Goal: Navigation & Orientation: Find specific page/section

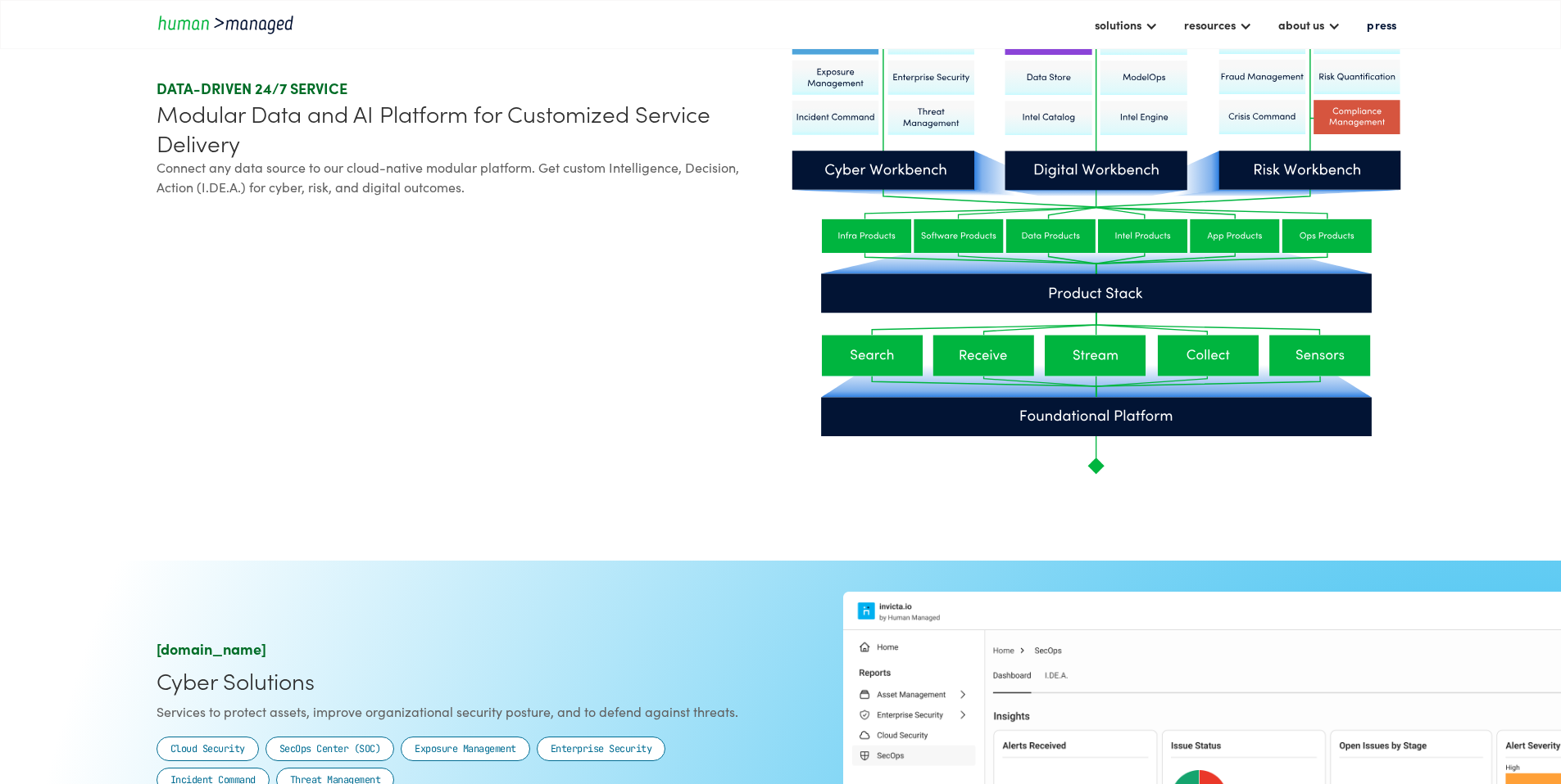
scroll to position [862, 0]
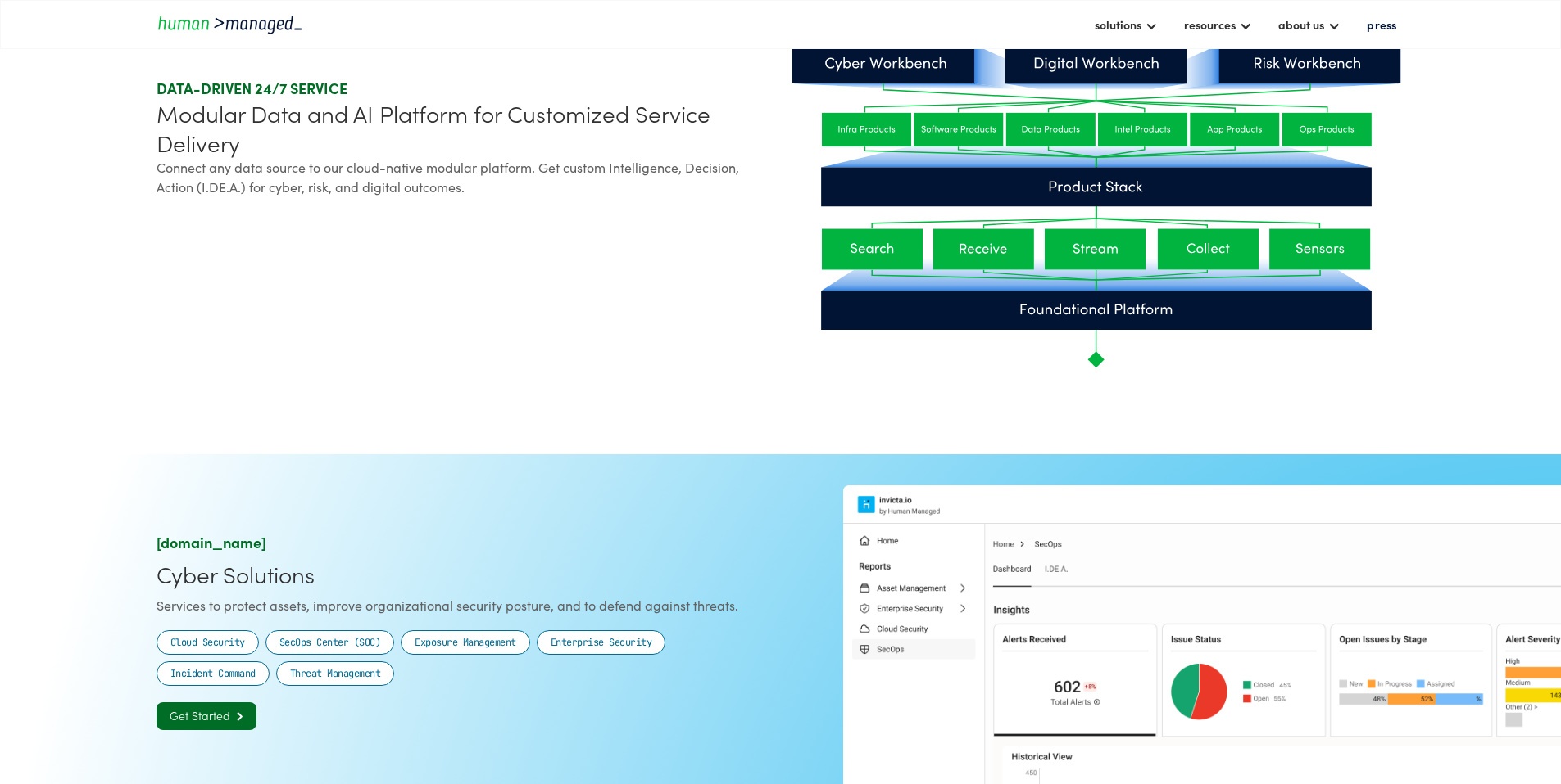
click at [1307, 44] on div "solutions cyber solutions risk solutions digital solutions resources insights c…" at bounding box center [780, 24] width 1561 height 49
click at [1305, 32] on div "about us" at bounding box center [1301, 24] width 46 height 20
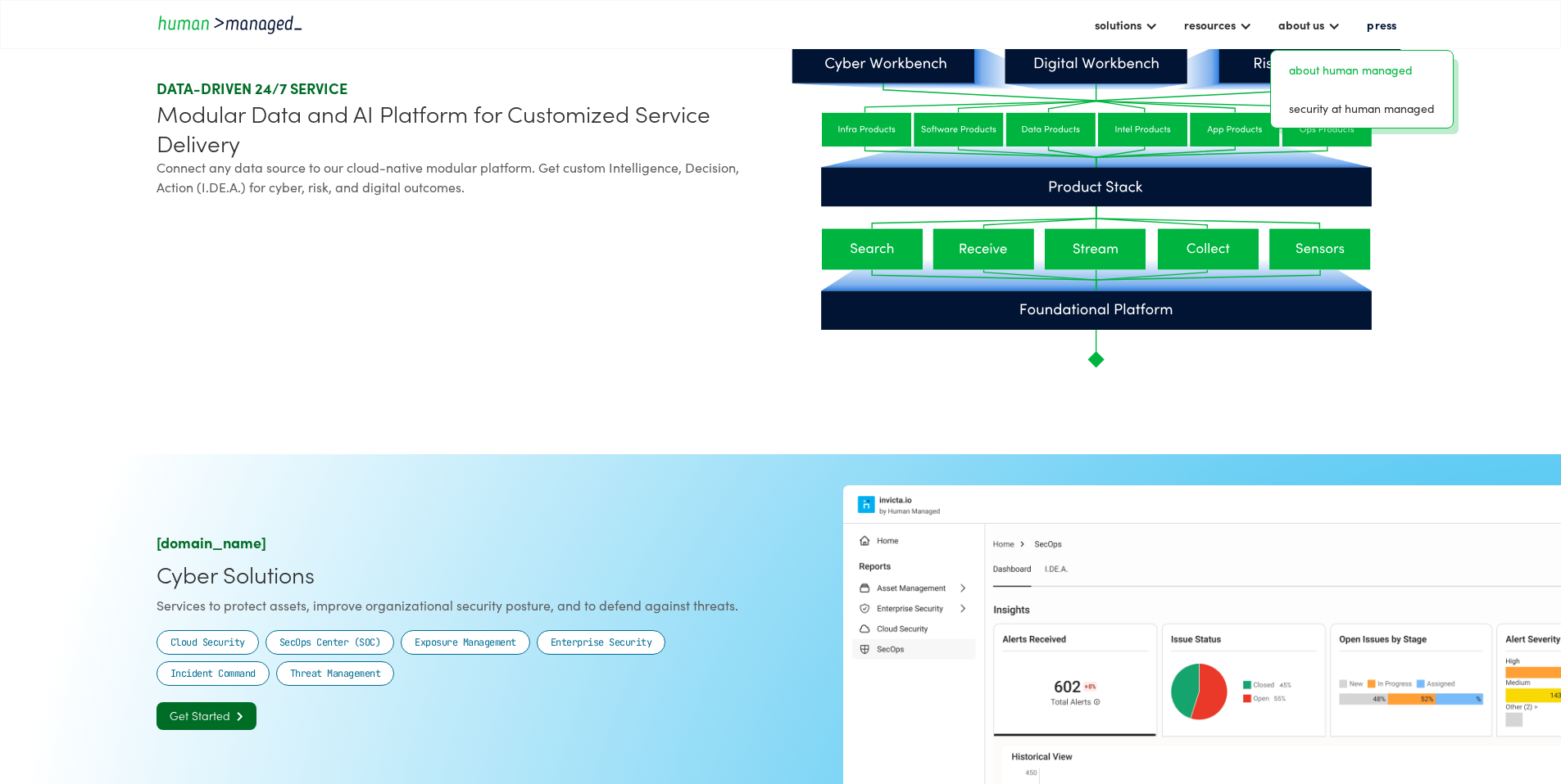
click at [1278, 57] on link "about human managed" at bounding box center [1362, 70] width 169 height 26
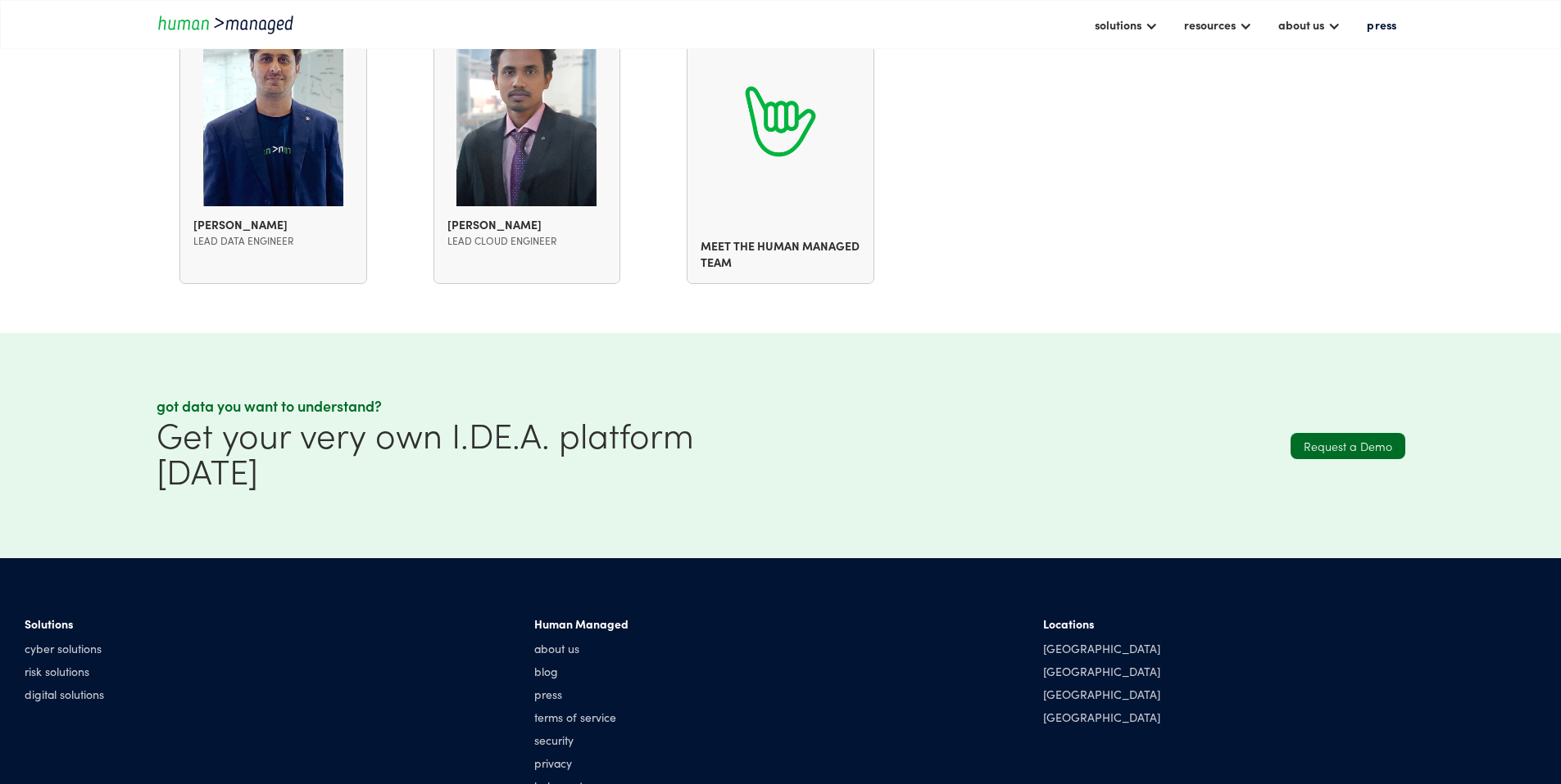
scroll to position [2083, 0]
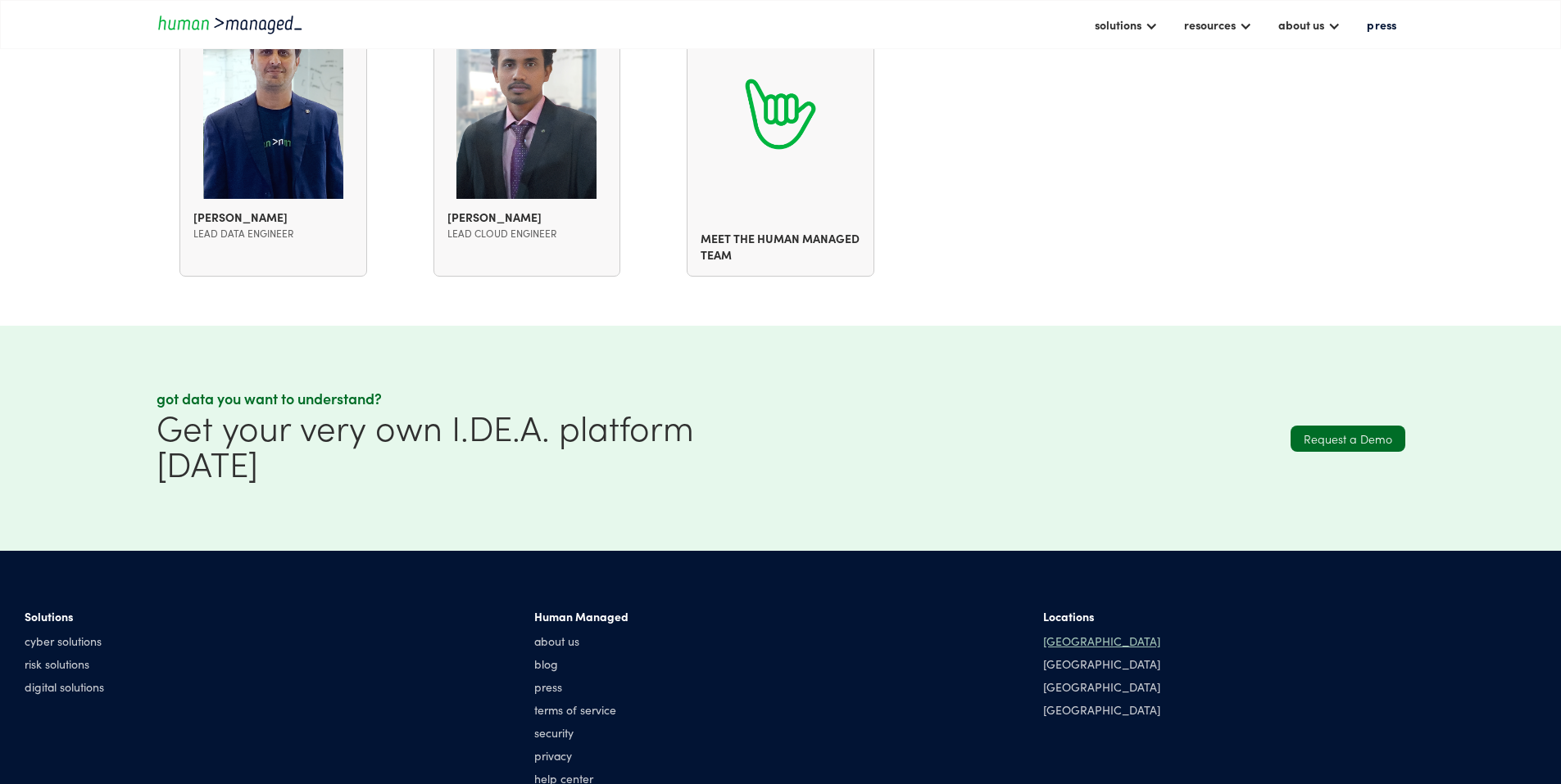
click at [1043, 633] on div "[GEOGRAPHIC_DATA]" at bounding box center [1101, 640] width 117 height 16
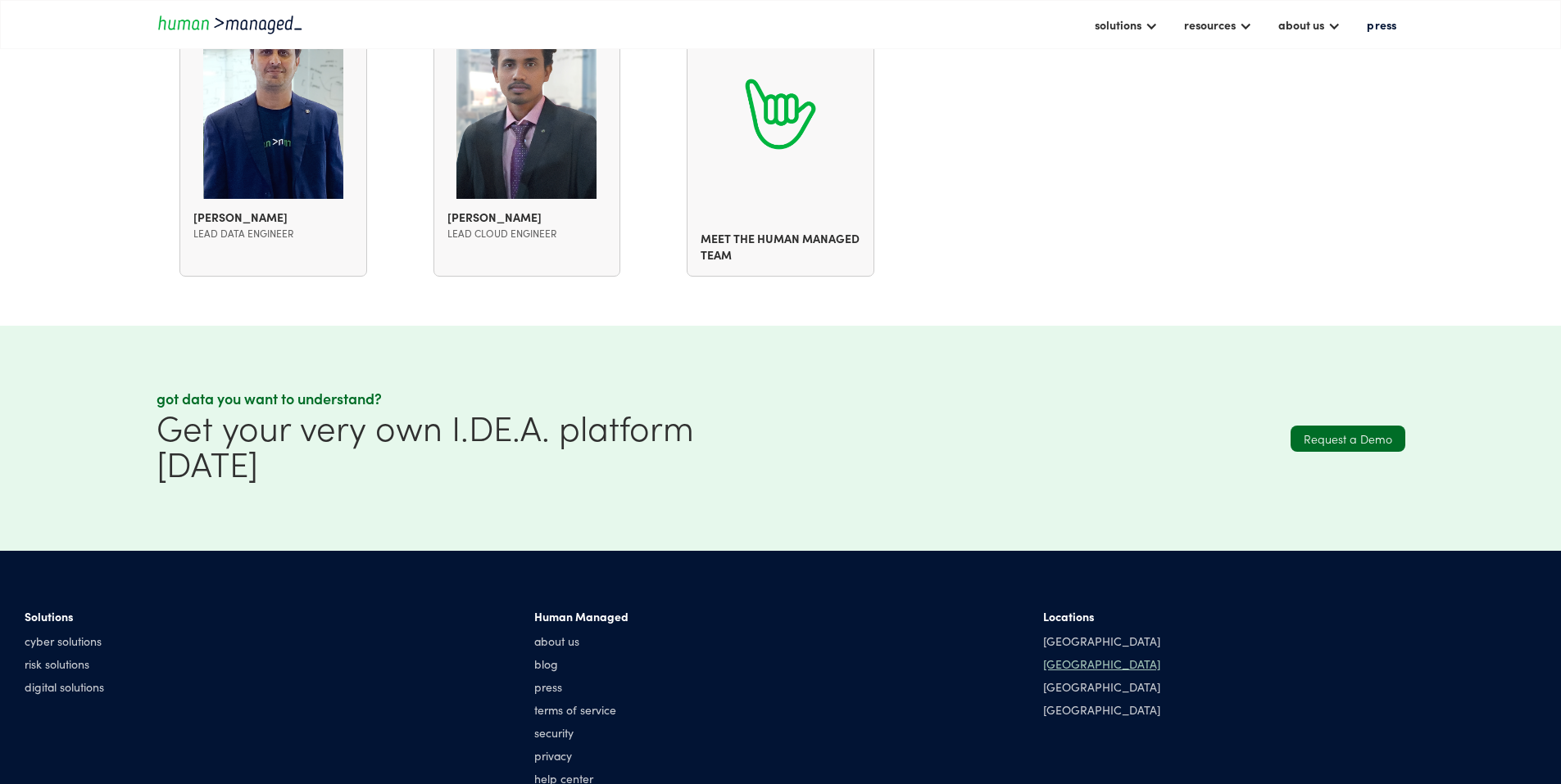
click at [1043, 656] on div "[GEOGRAPHIC_DATA]" at bounding box center [1101, 663] width 117 height 16
click at [1043, 633] on div "[GEOGRAPHIC_DATA]" at bounding box center [1101, 640] width 117 height 16
